Goal: Navigation & Orientation: Find specific page/section

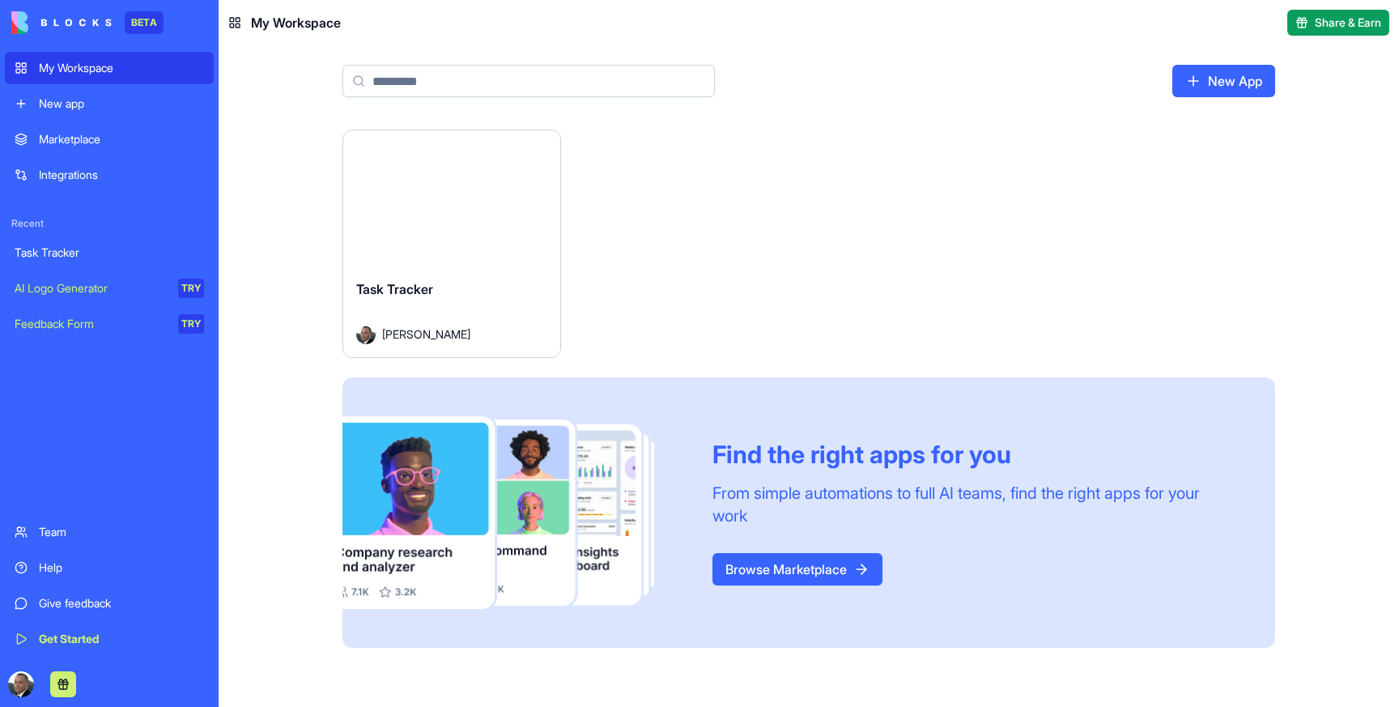
click at [433, 281] on span "Task Tracker" at bounding box center [394, 289] width 77 height 16
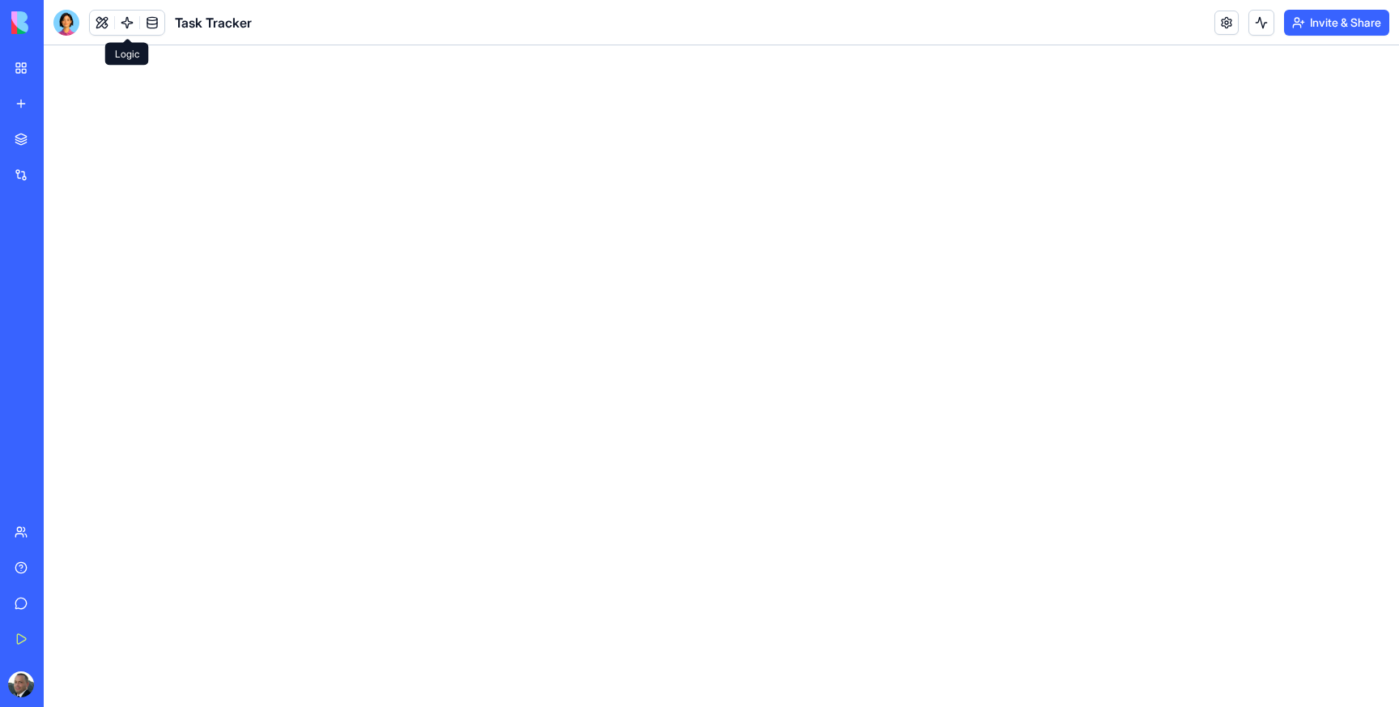
click at [129, 20] on link at bounding box center [127, 23] width 24 height 24
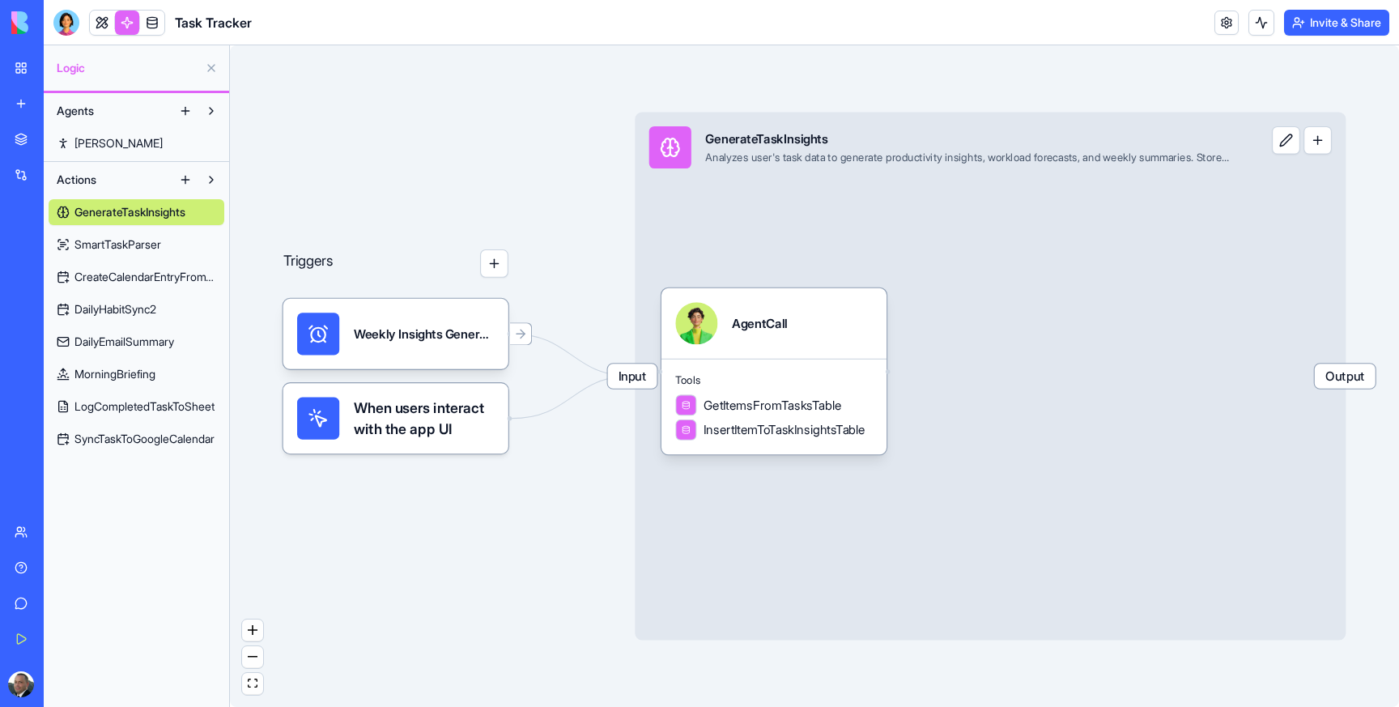
click at [109, 240] on span "SmartTaskParser" at bounding box center [118, 244] width 87 height 16
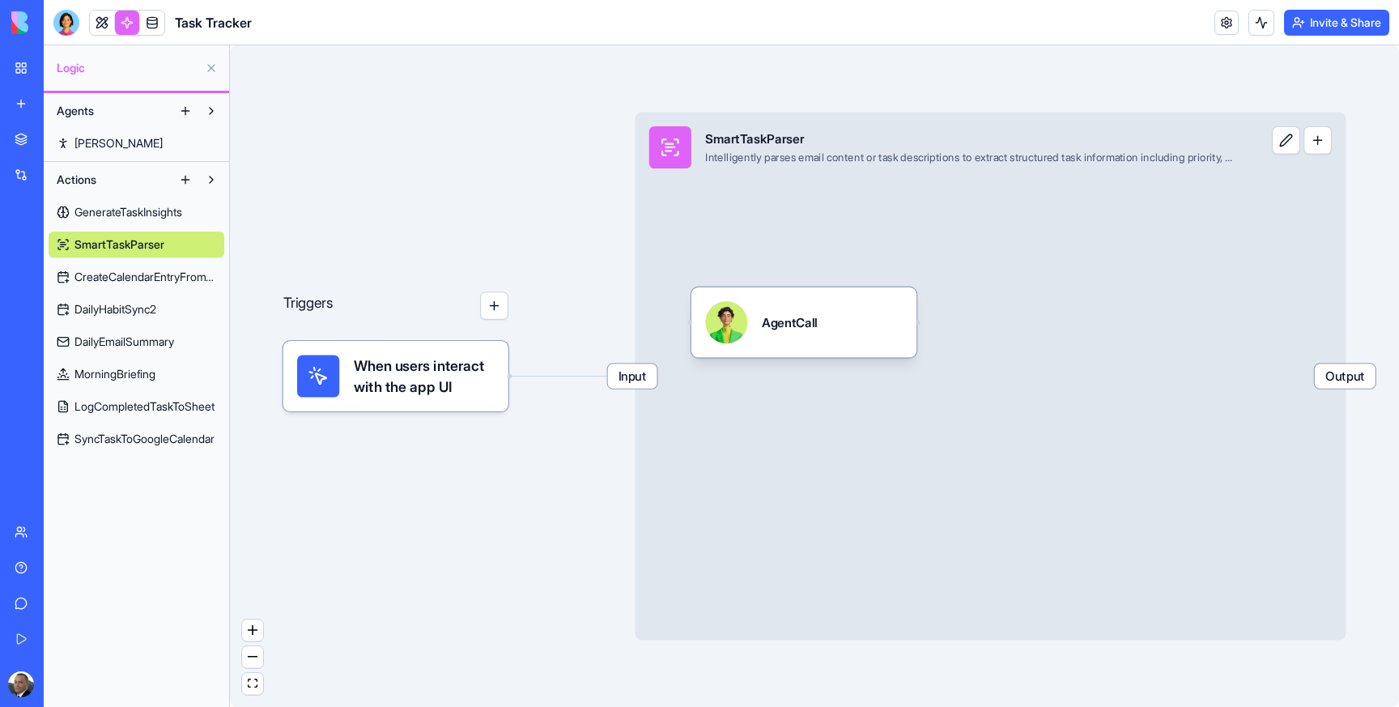
click at [104, 279] on span "CreateCalendarEntryFromTimer" at bounding box center [146, 277] width 142 height 16
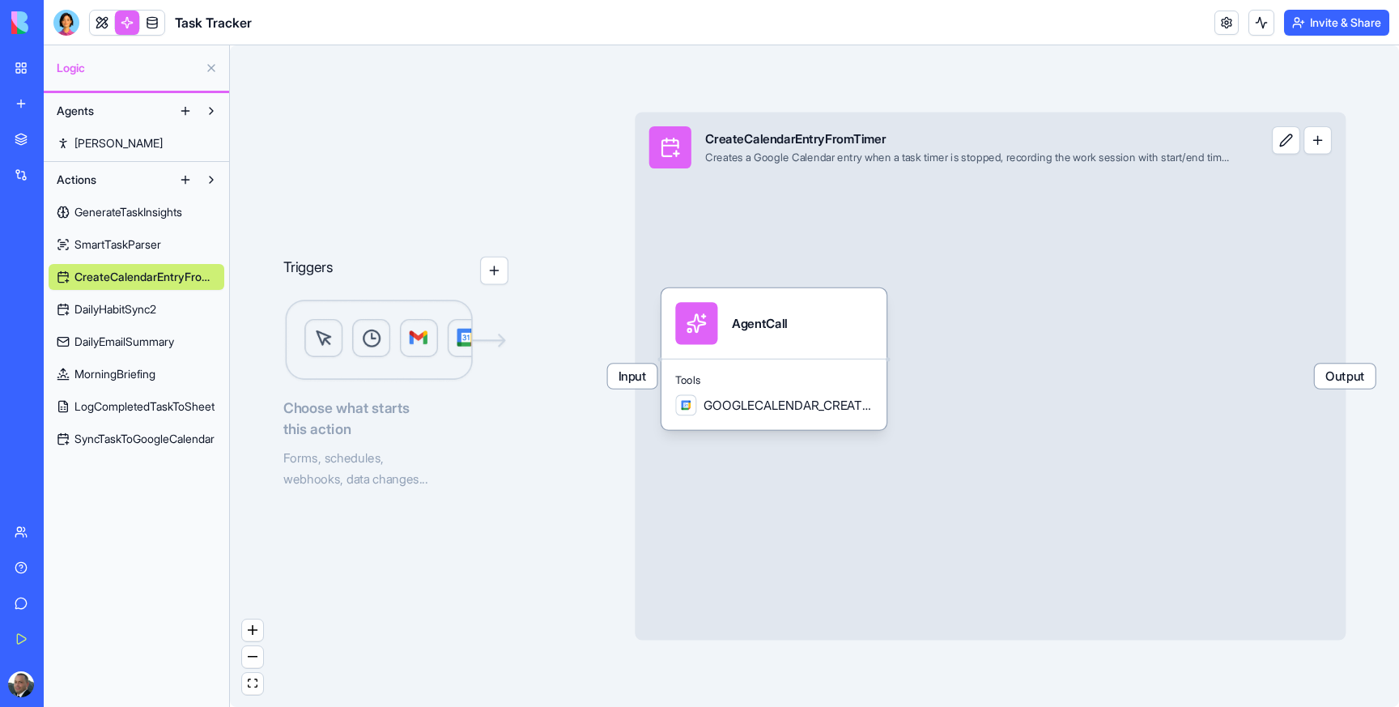
click at [100, 306] on span "DailyHabitSync2" at bounding box center [116, 309] width 82 height 16
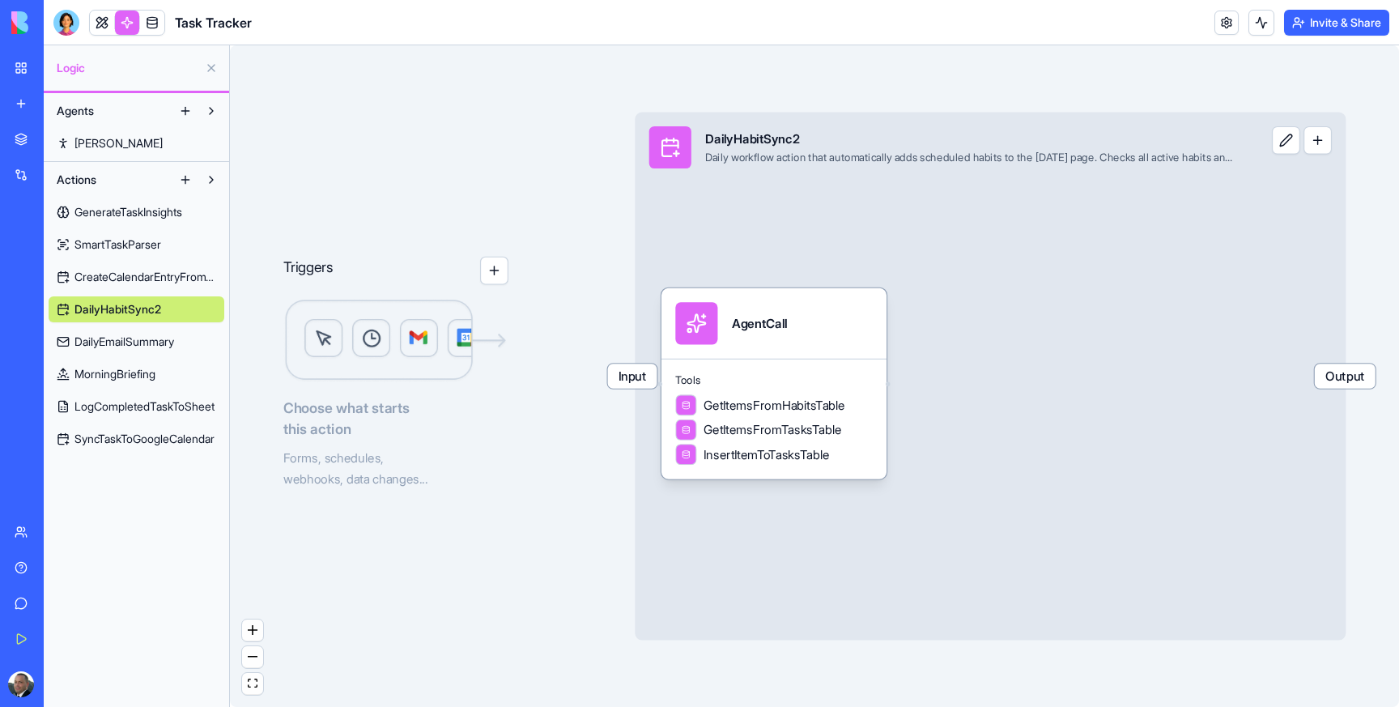
click at [98, 330] on link "DailyEmailSummary" at bounding box center [137, 342] width 176 height 26
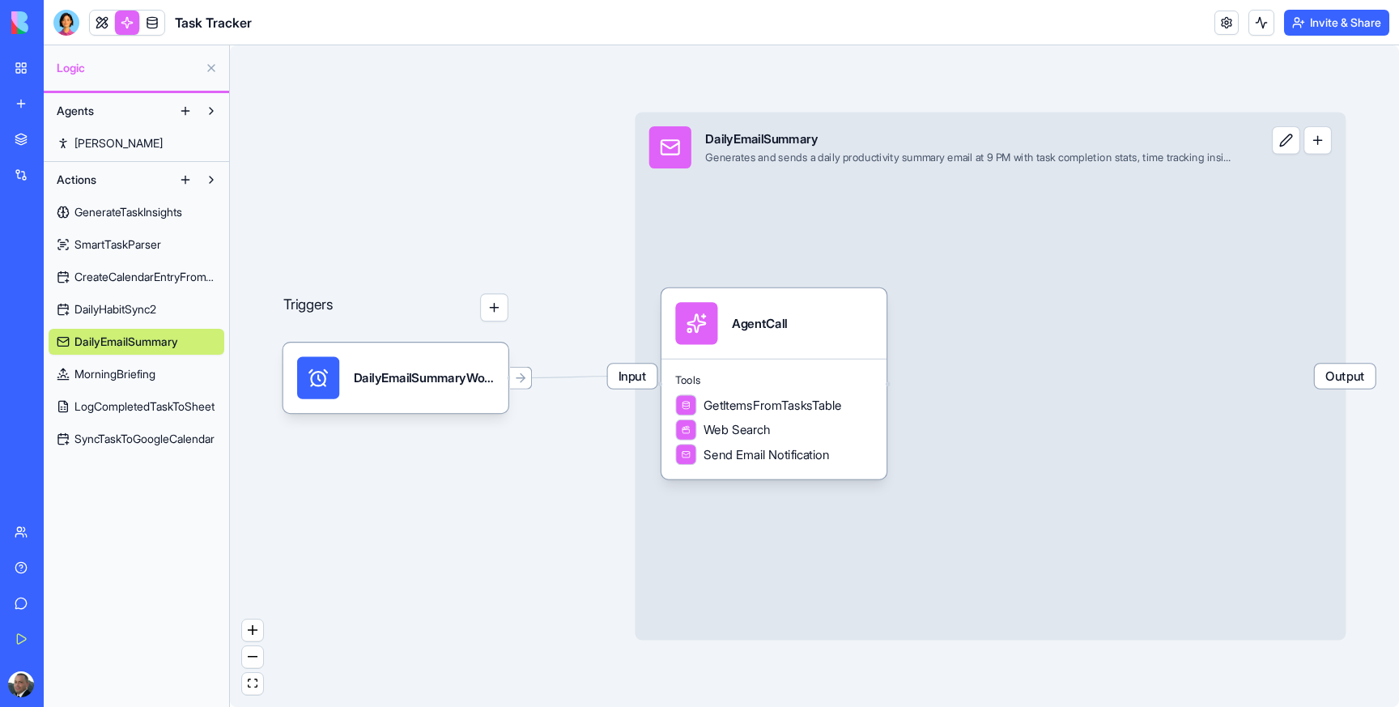
click at [98, 374] on span "MorningBriefing" at bounding box center [115, 374] width 81 height 16
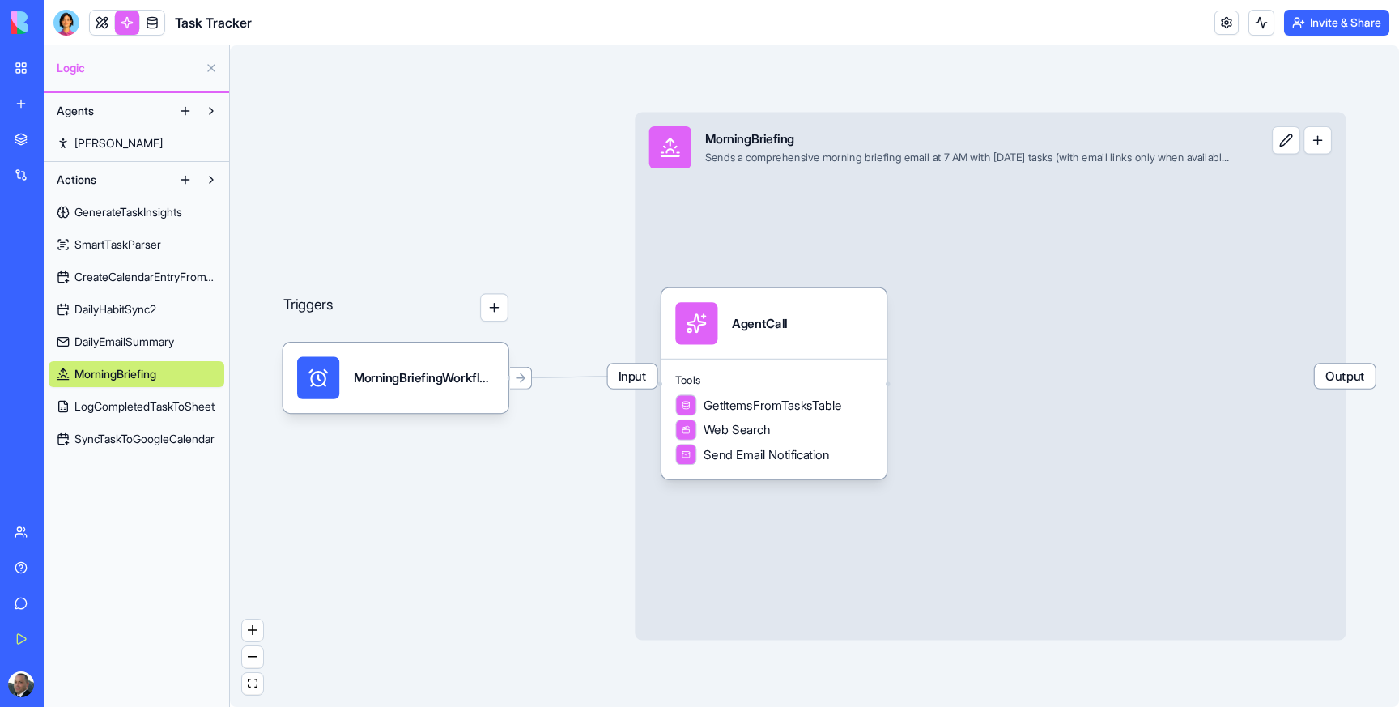
click at [98, 405] on span "LogCompletedTaskToSheet" at bounding box center [145, 406] width 140 height 16
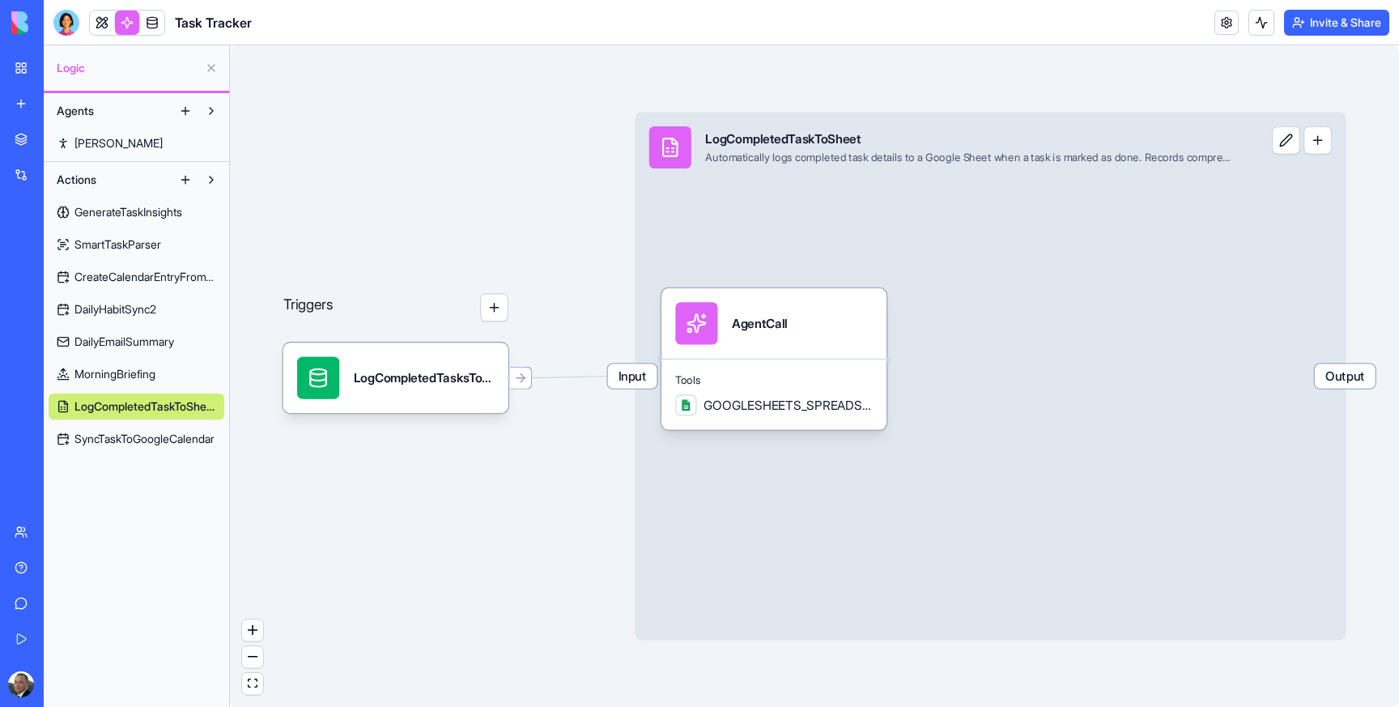
click at [98, 433] on span "SyncTaskToGoogleCalendar" at bounding box center [145, 439] width 140 height 16
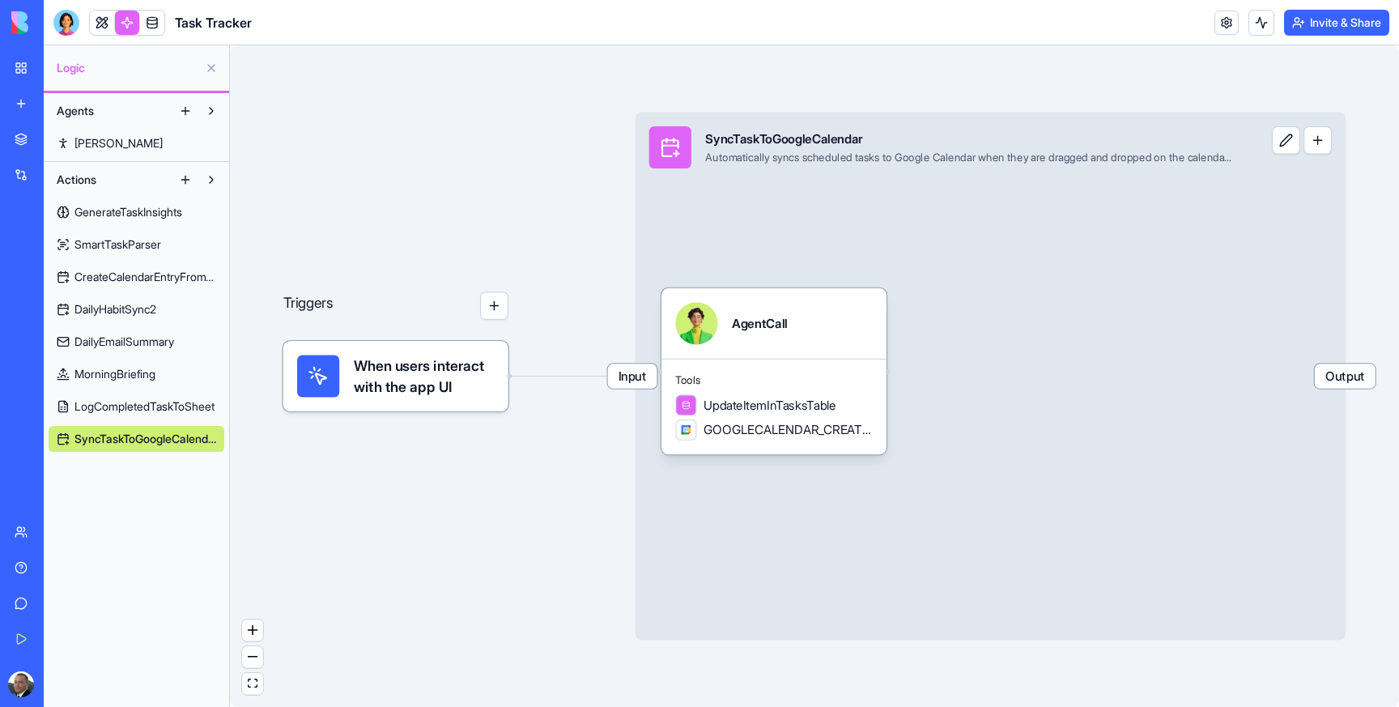
click at [107, 401] on span "LogCompletedTaskToSheet" at bounding box center [145, 406] width 140 height 16
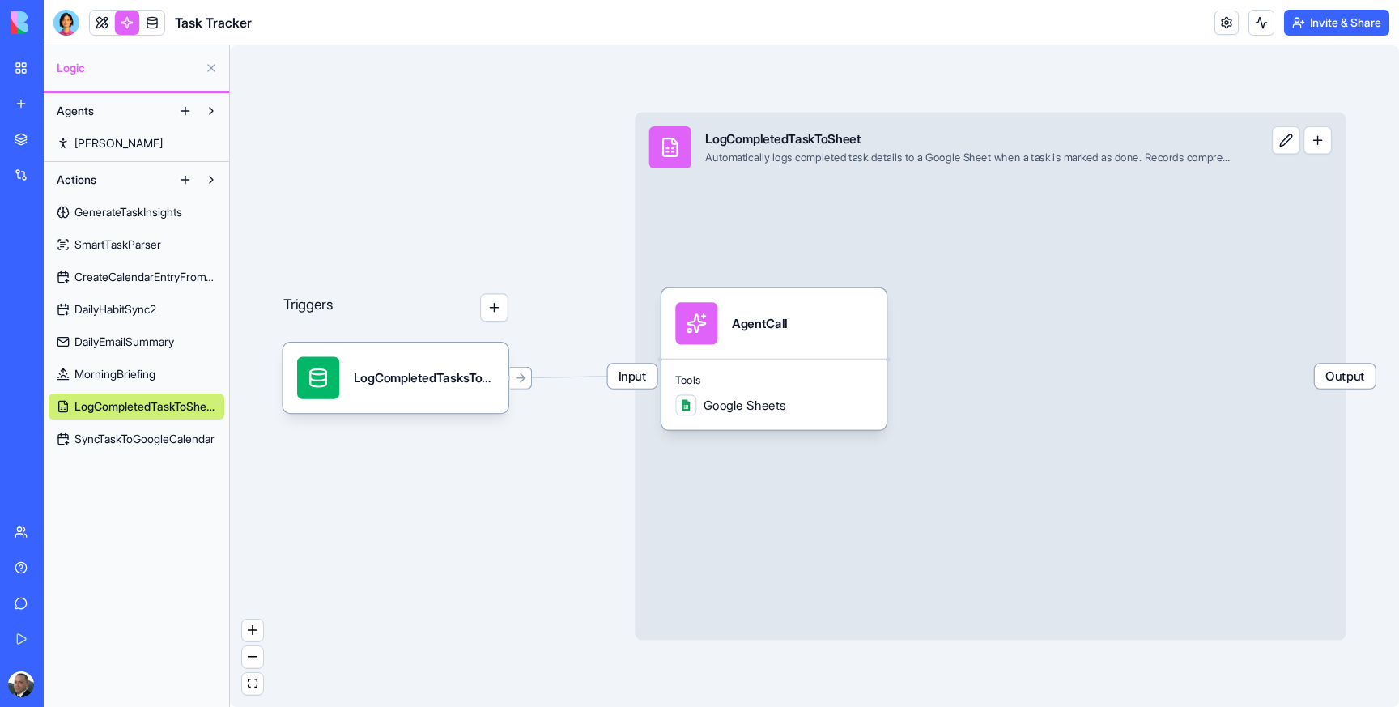
click at [114, 364] on link "MorningBriefing" at bounding box center [137, 374] width 176 height 26
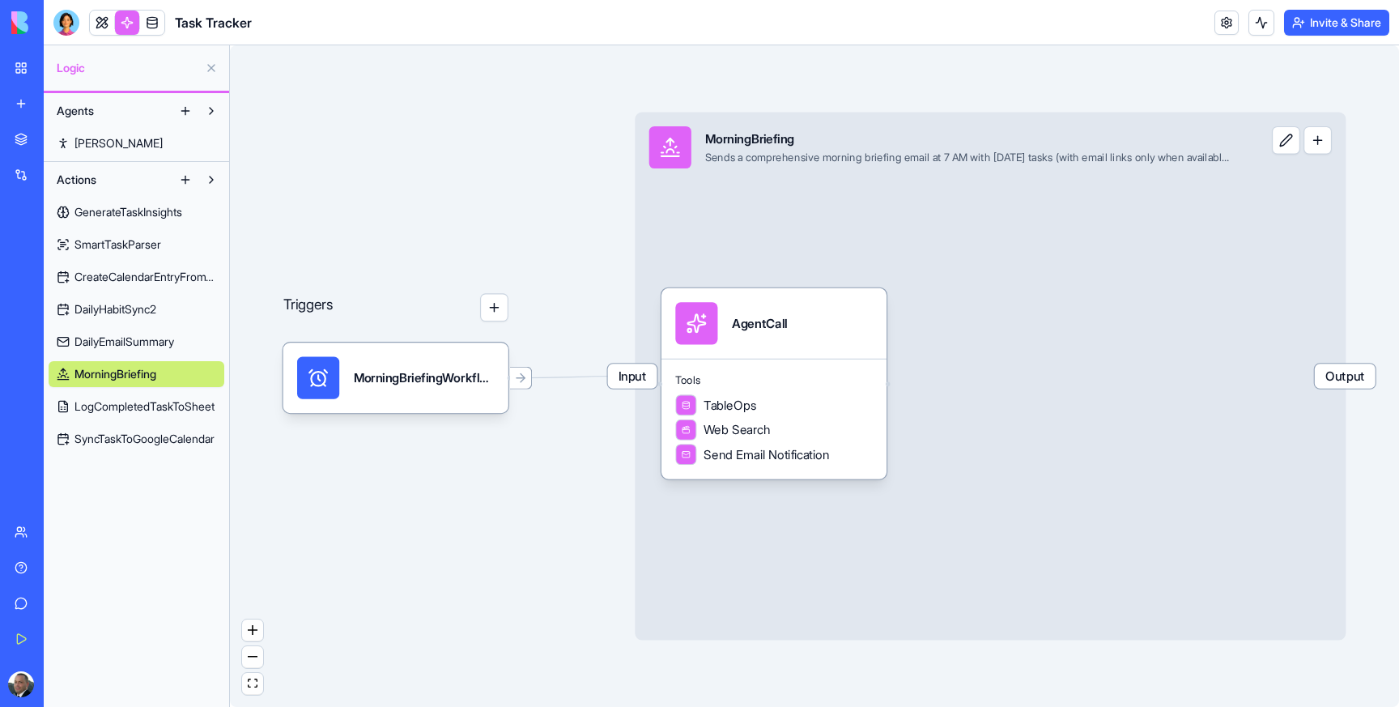
click at [118, 336] on span "DailyEmailSummary" at bounding box center [125, 342] width 100 height 16
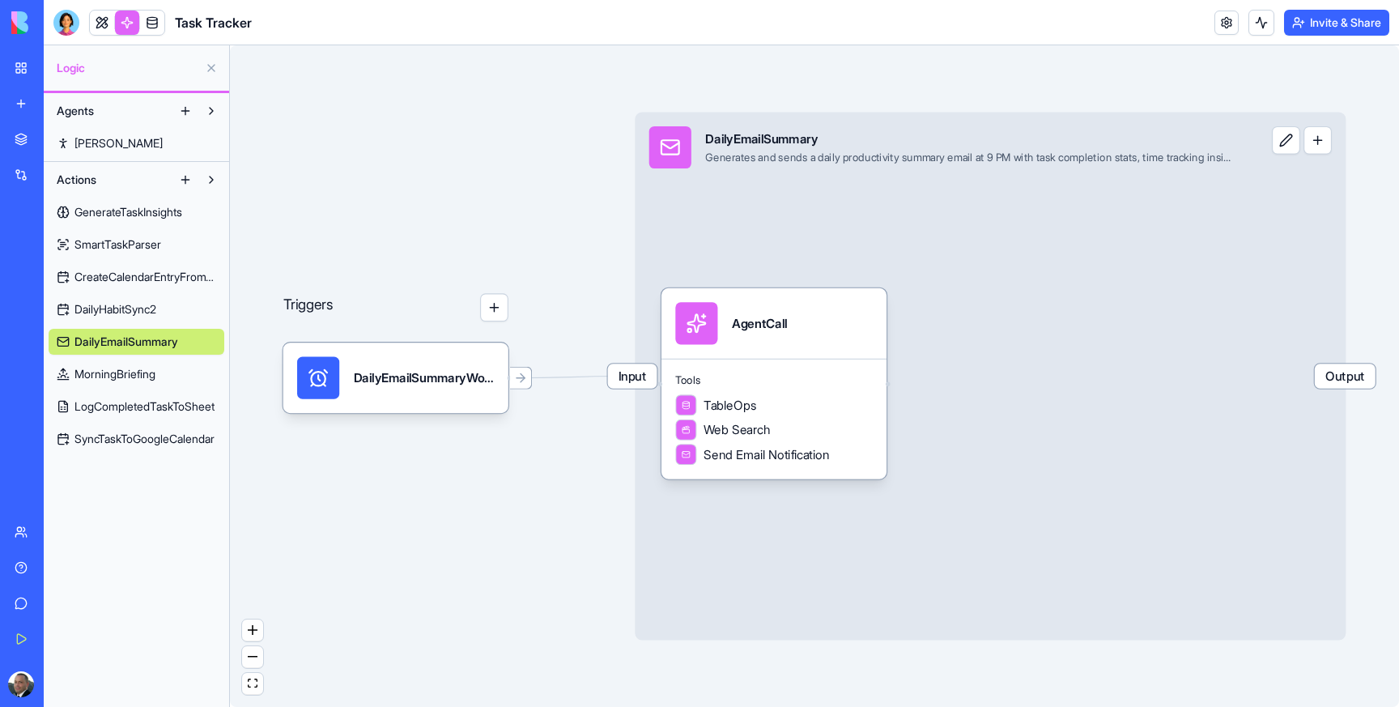
click at [126, 299] on link "DailyHabitSync2" at bounding box center [137, 309] width 176 height 26
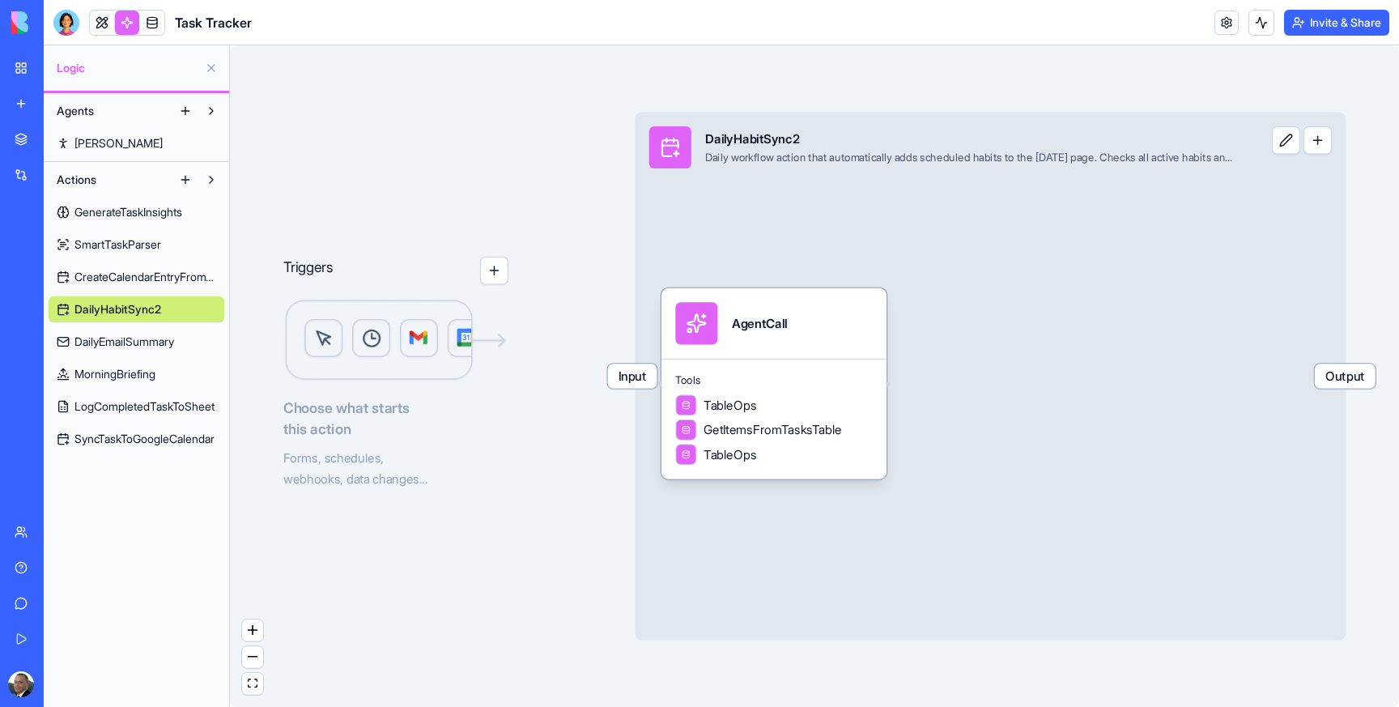
click at [134, 260] on div "GenerateTaskInsights SmartTaskParser CreateCalendarEntryFromTimer DailyHabitSyn…" at bounding box center [137, 322] width 176 height 259
click at [128, 278] on span "CreateCalendarEntryFromTimer" at bounding box center [146, 277] width 142 height 16
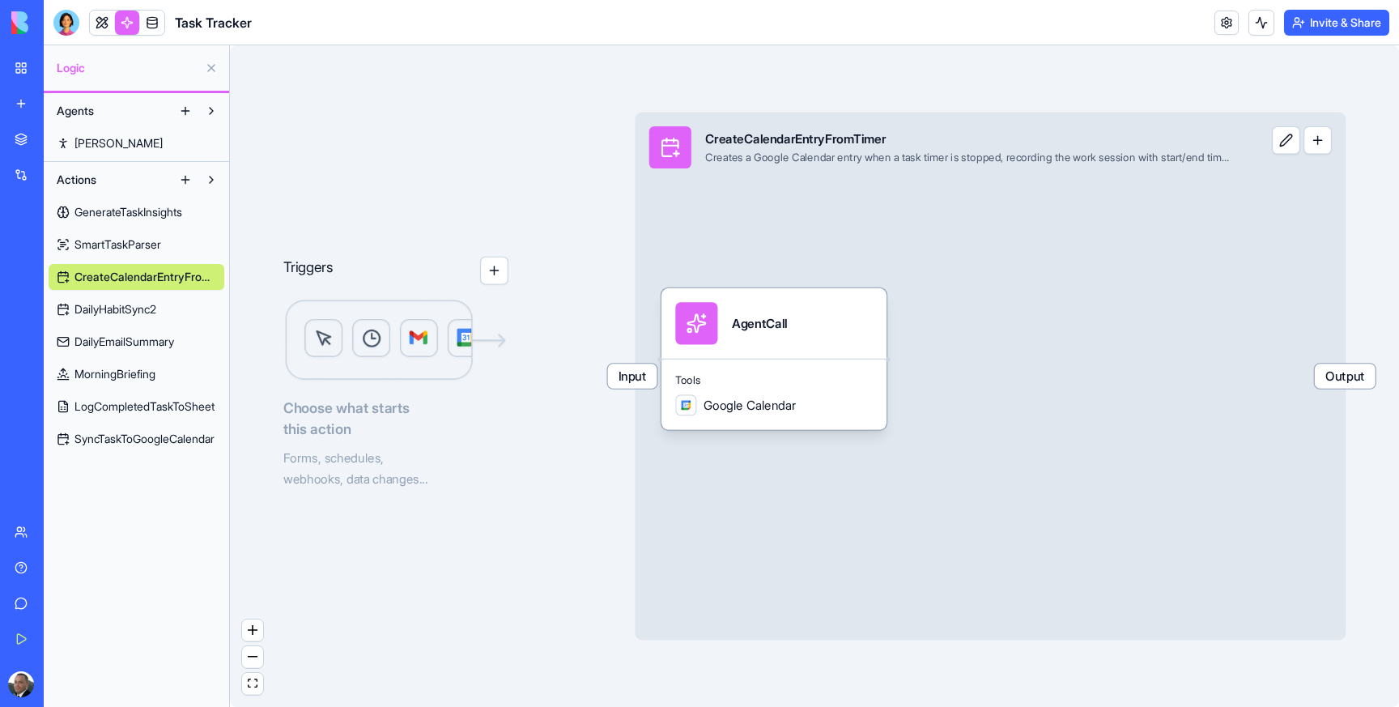
click at [139, 235] on link "SmartTaskParser" at bounding box center [137, 245] width 176 height 26
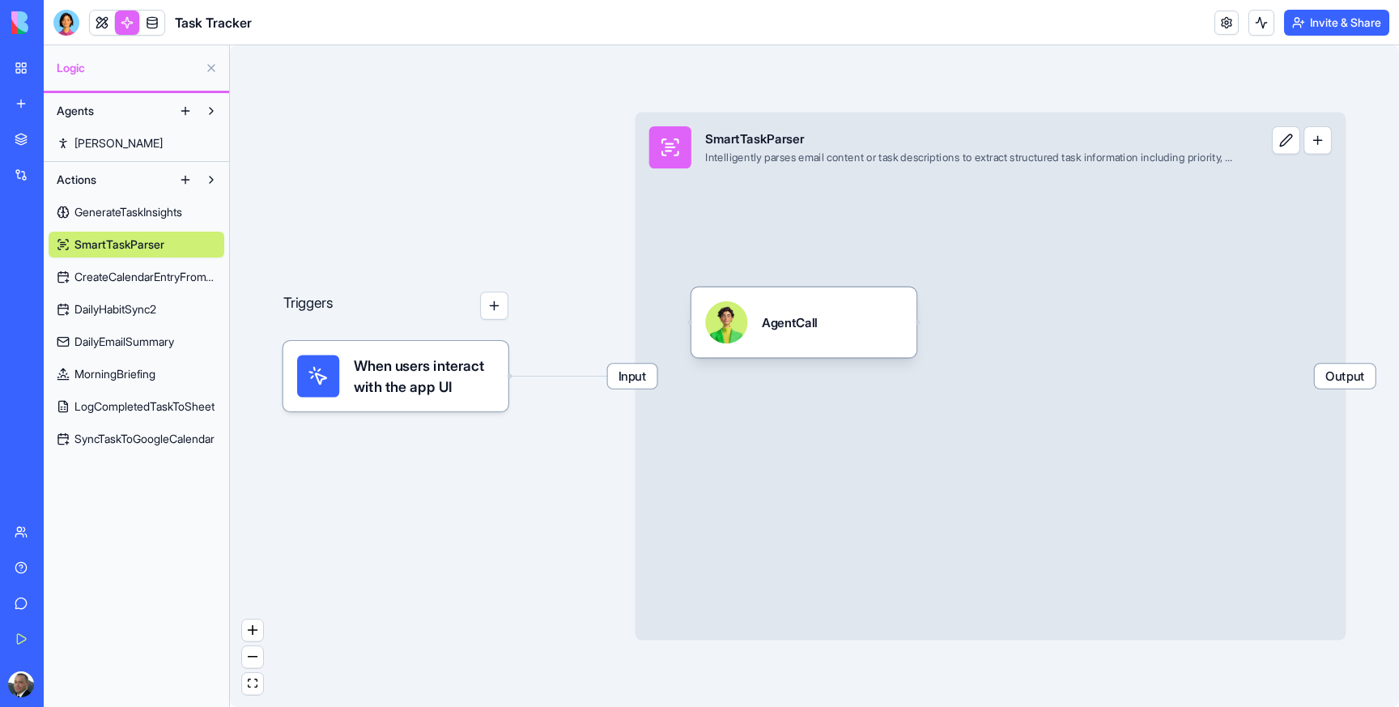
click at [147, 201] on link "GenerateTaskInsights" at bounding box center [137, 212] width 176 height 26
